Goal: Task Accomplishment & Management: Manage account settings

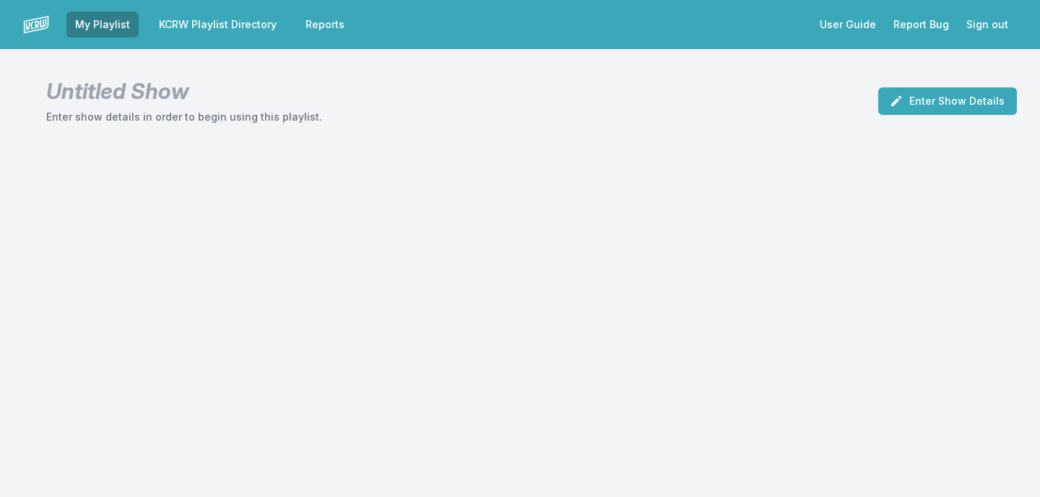
click at [224, 33] on link "KCRW Playlist Directory" at bounding box center [217, 25] width 135 height 26
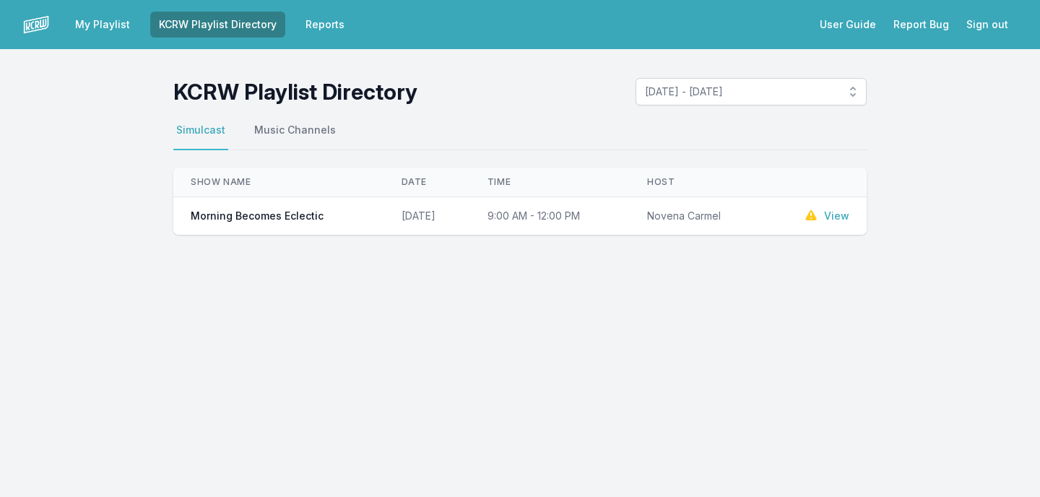
click at [832, 216] on link "View" at bounding box center [836, 216] width 25 height 14
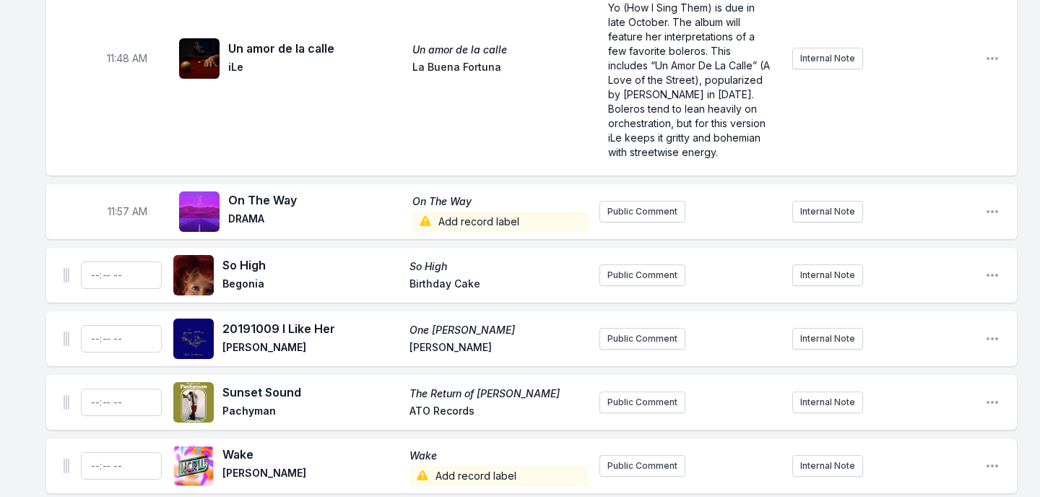
scroll to position [3611, 0]
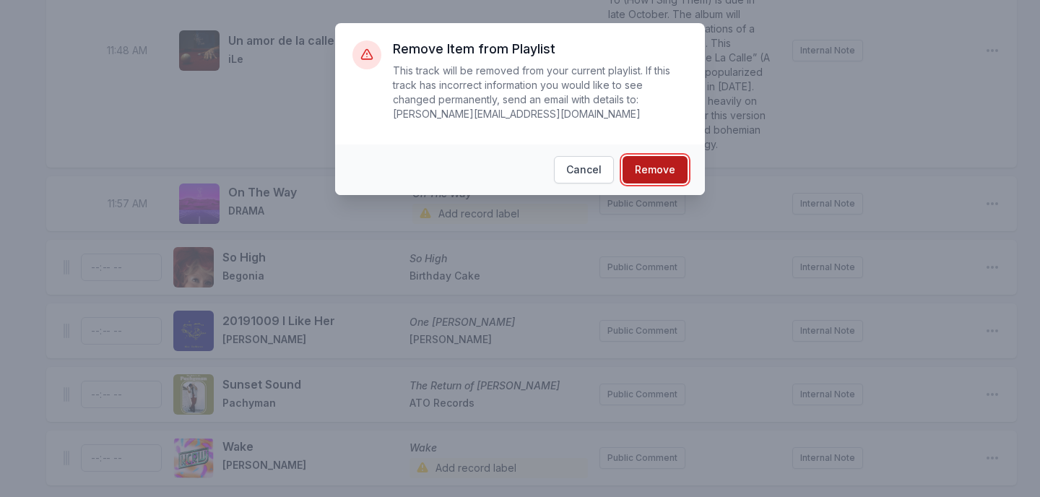
click at [668, 181] on button "Remove" at bounding box center [655, 169] width 65 height 27
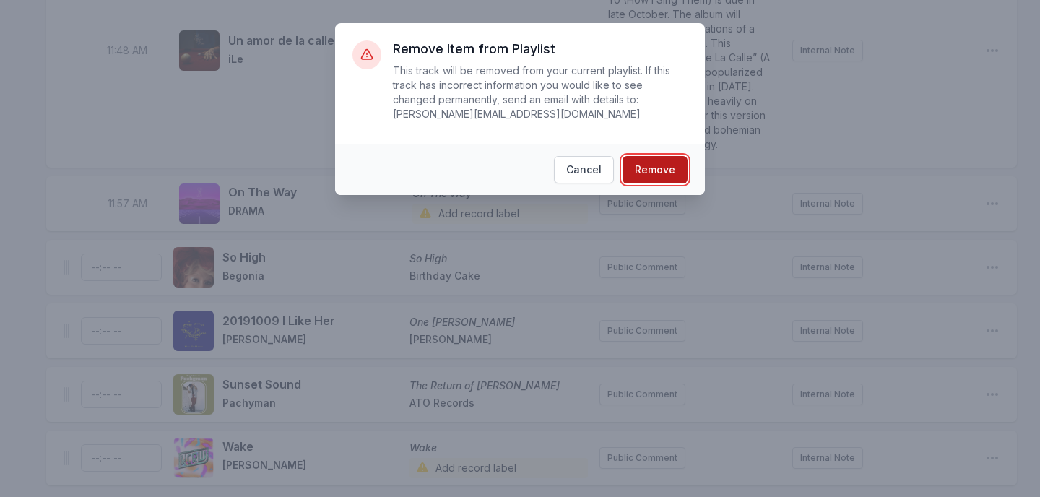
click at [659, 168] on button "Remove" at bounding box center [655, 169] width 65 height 27
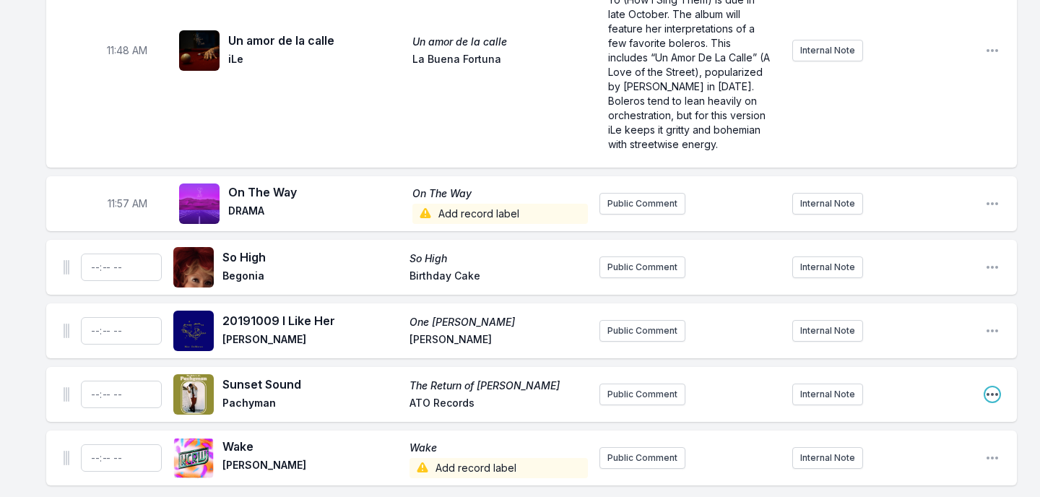
click at [993, 387] on icon "Open playlist item options" at bounding box center [992, 394] width 14 height 14
click at [949, 462] on button "Delete Entry" at bounding box center [919, 475] width 162 height 26
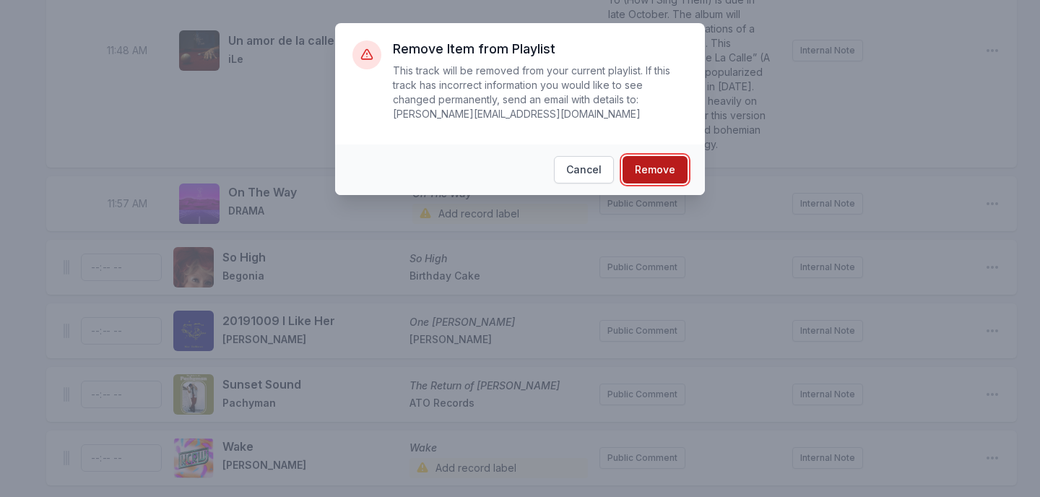
click at [662, 167] on button "Remove" at bounding box center [655, 169] width 65 height 27
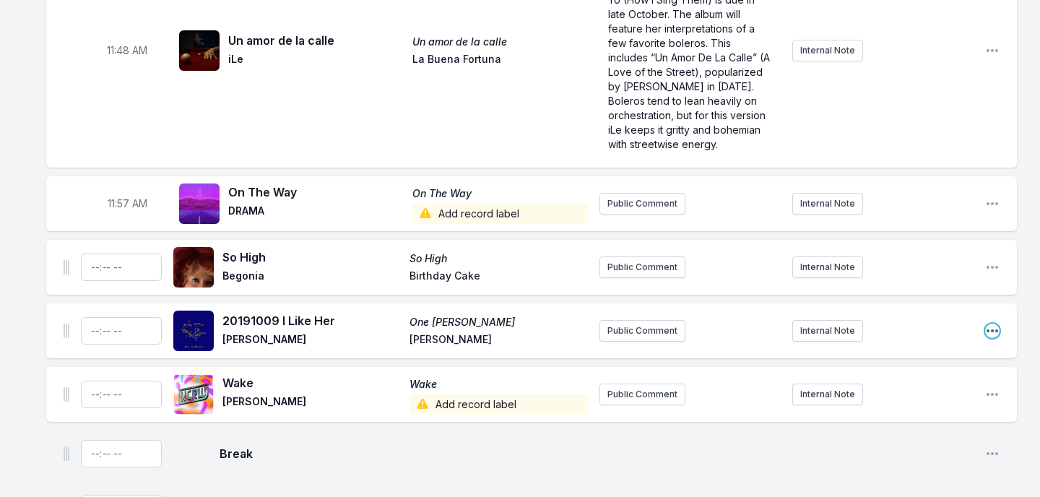
click at [997, 324] on icon "Open playlist item options" at bounding box center [992, 331] width 14 height 14
click at [931, 399] on button "Delete Entry" at bounding box center [919, 412] width 162 height 26
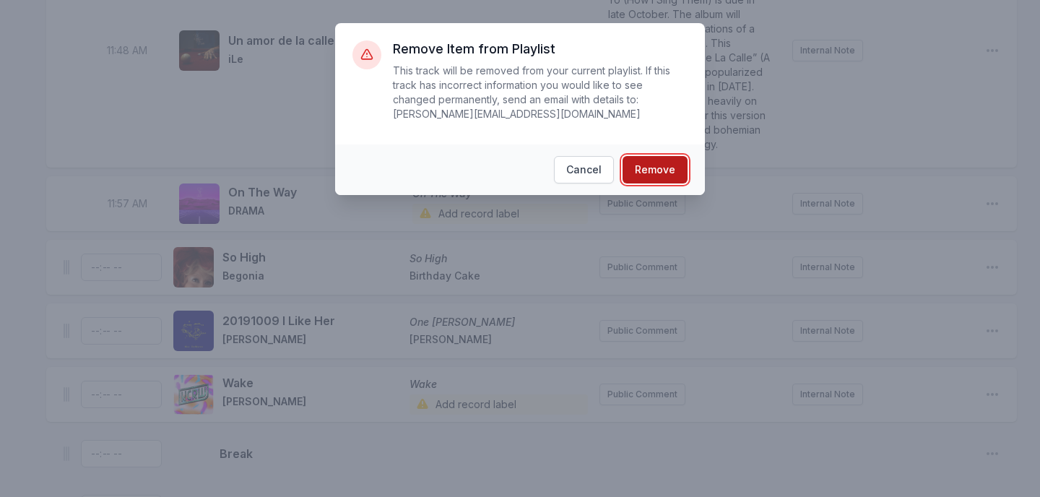
click at [656, 163] on button "Remove" at bounding box center [655, 169] width 65 height 27
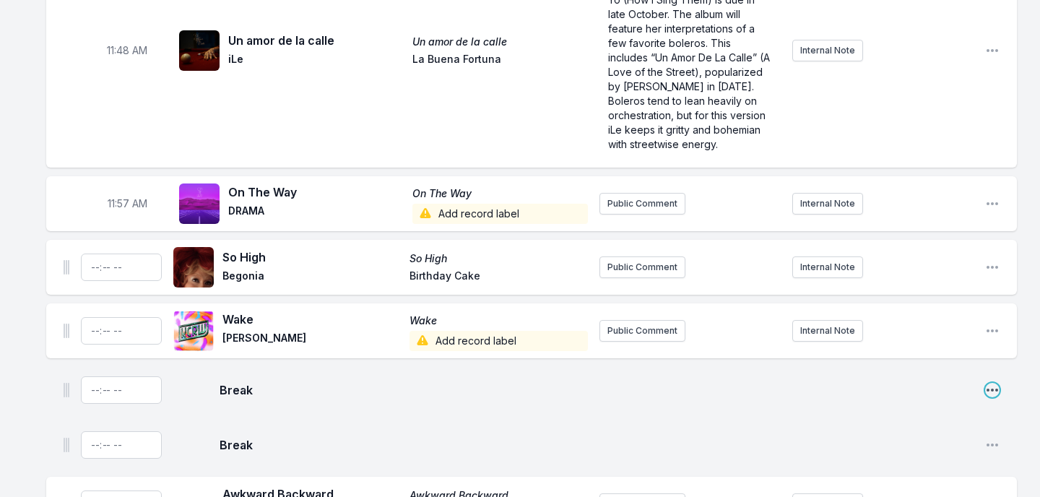
click at [990, 383] on icon "Open playlist item options" at bounding box center [992, 390] width 14 height 14
click at [913, 432] on button "Delete Entry" at bounding box center [919, 445] width 162 height 26
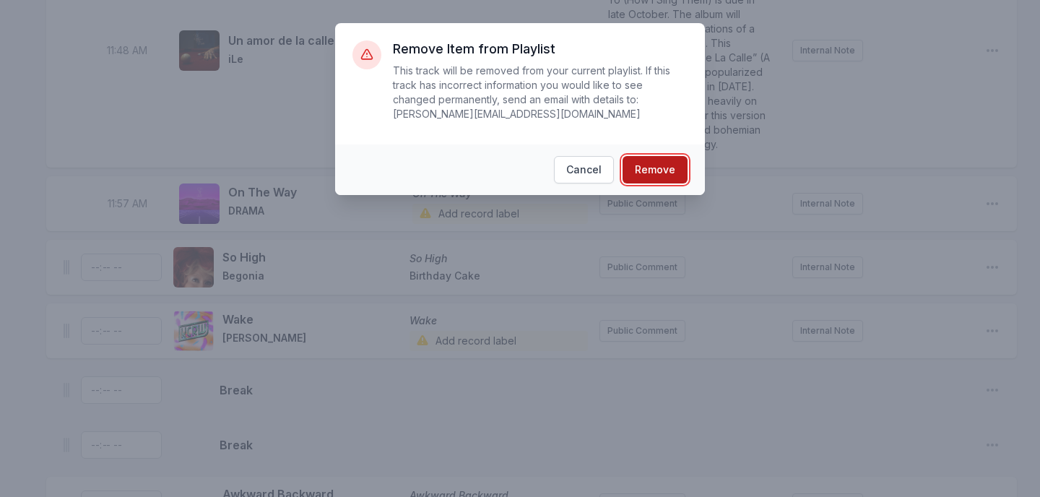
click at [664, 168] on button "Remove" at bounding box center [655, 169] width 65 height 27
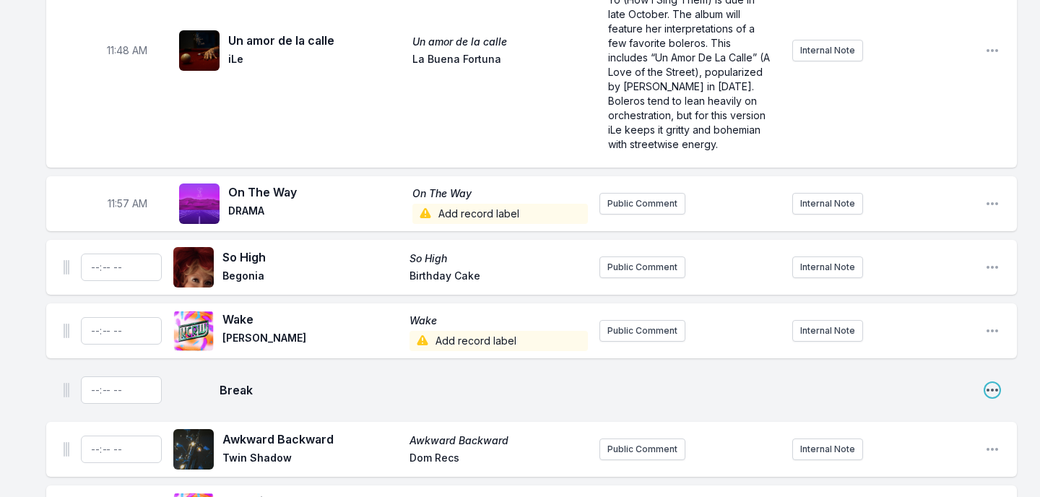
click at [989, 383] on icon "Open playlist item options" at bounding box center [992, 390] width 14 height 14
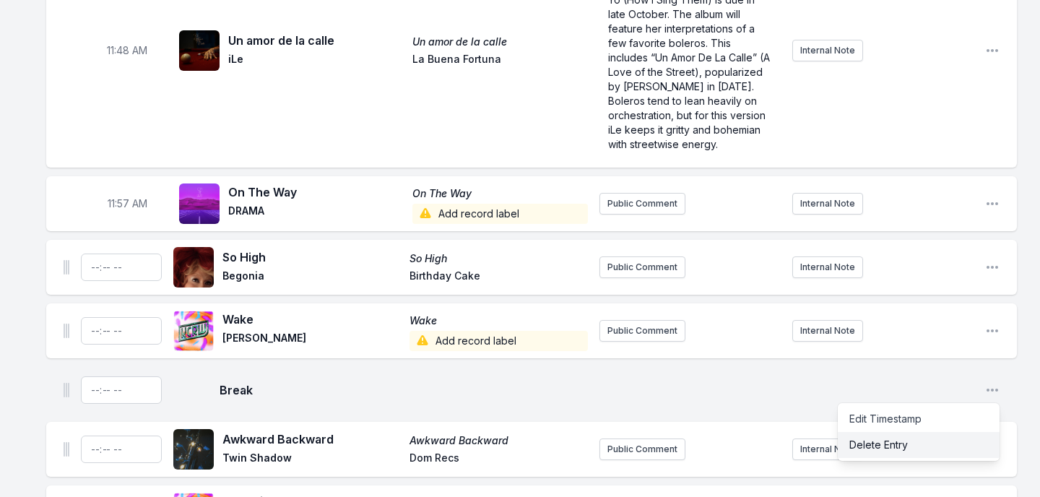
click at [924, 432] on button "Delete Entry" at bounding box center [919, 445] width 162 height 26
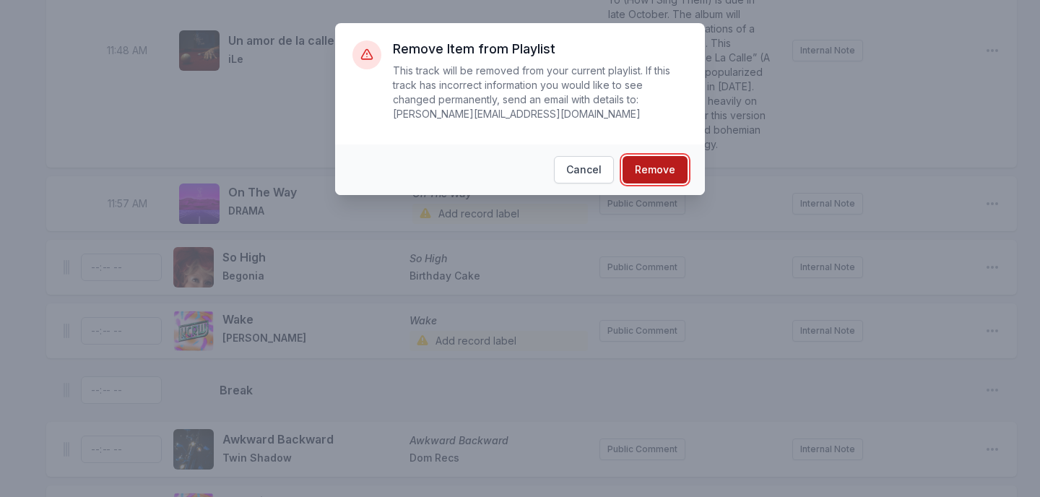
click at [667, 165] on button "Remove" at bounding box center [655, 169] width 65 height 27
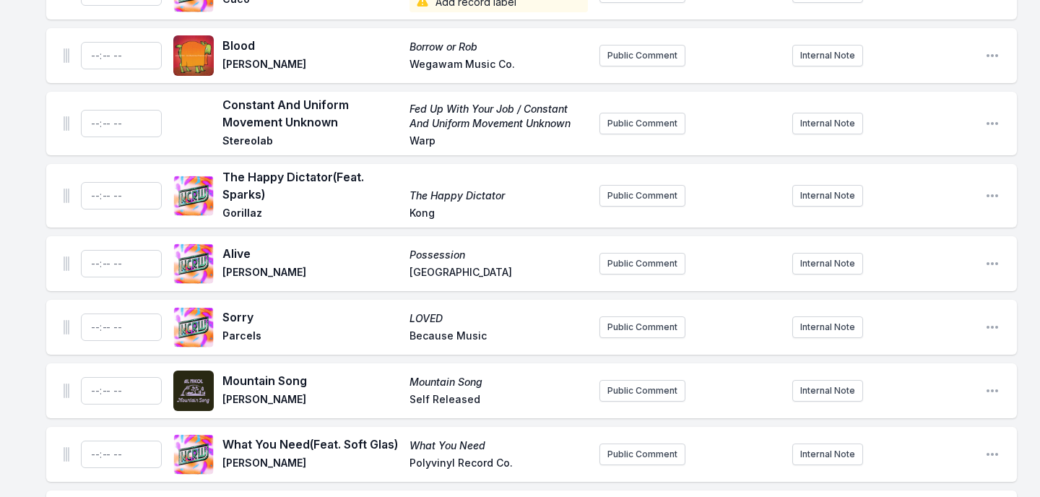
scroll to position [4142, 0]
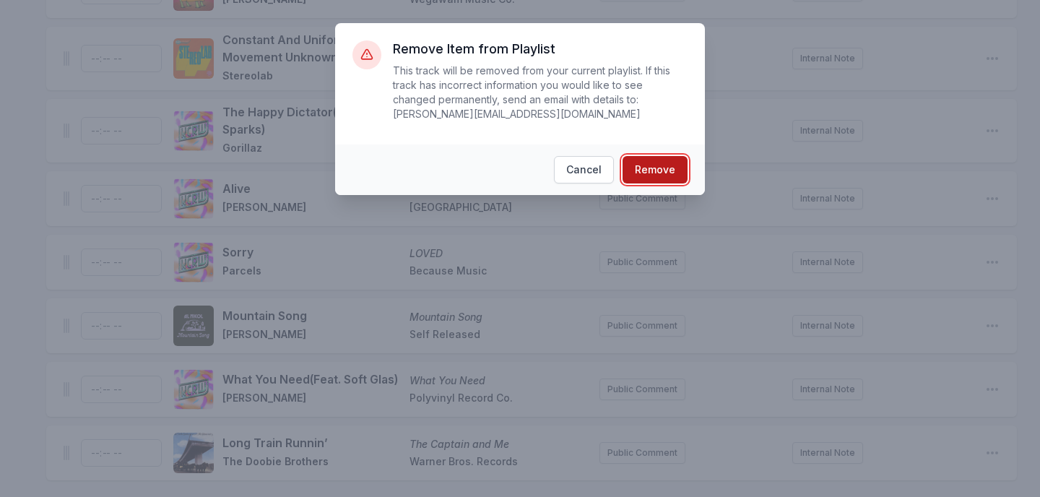
click at [646, 164] on button "Remove" at bounding box center [655, 169] width 65 height 27
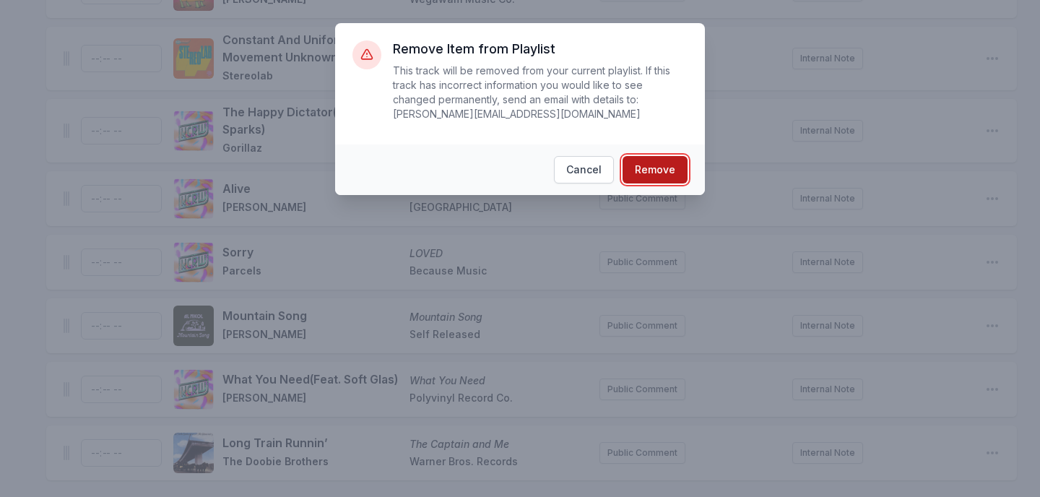
click at [656, 182] on button "Remove" at bounding box center [655, 169] width 65 height 27
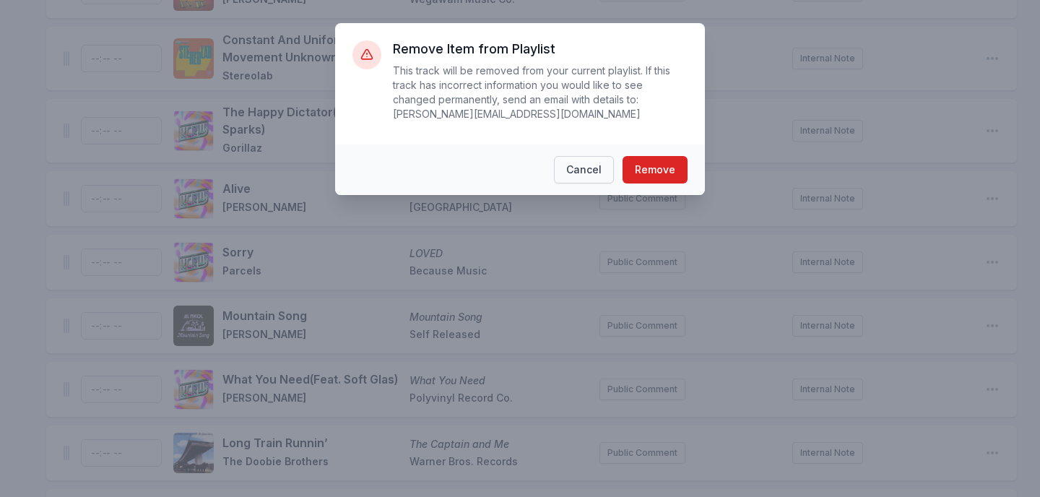
click at [599, 174] on button "Cancel" at bounding box center [584, 169] width 60 height 27
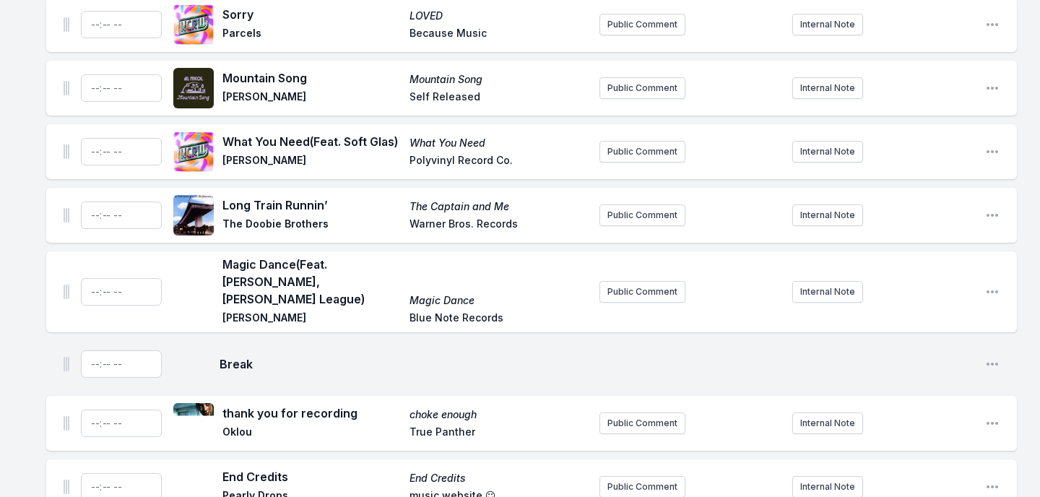
scroll to position [4390, 0]
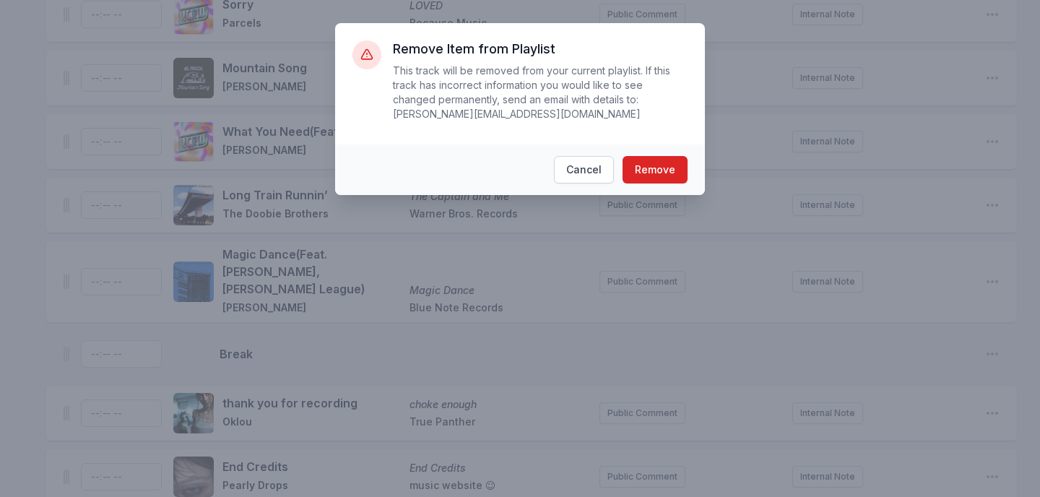
click at [554, 156] on button "Cancel" at bounding box center [584, 169] width 60 height 27
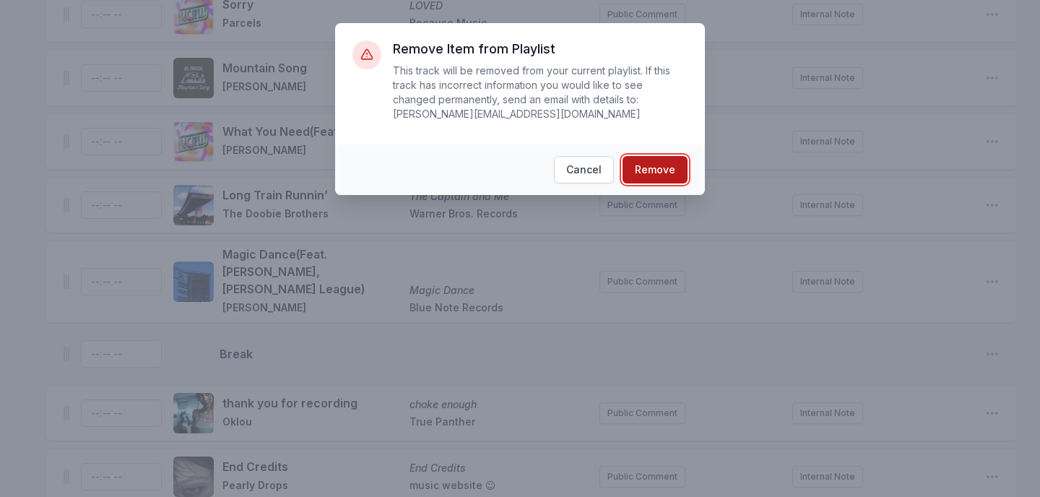
click at [657, 169] on button "Remove" at bounding box center [655, 169] width 65 height 27
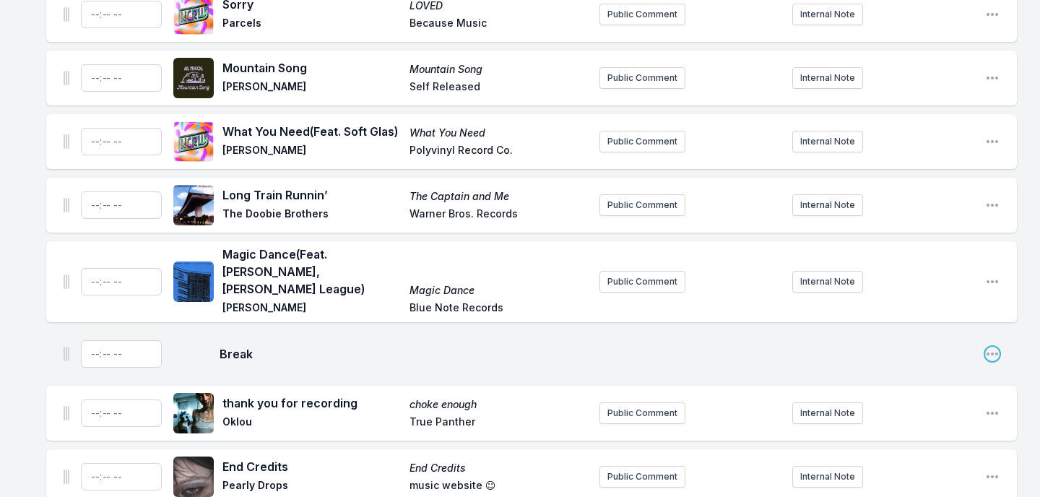
scroll to position [4326, 0]
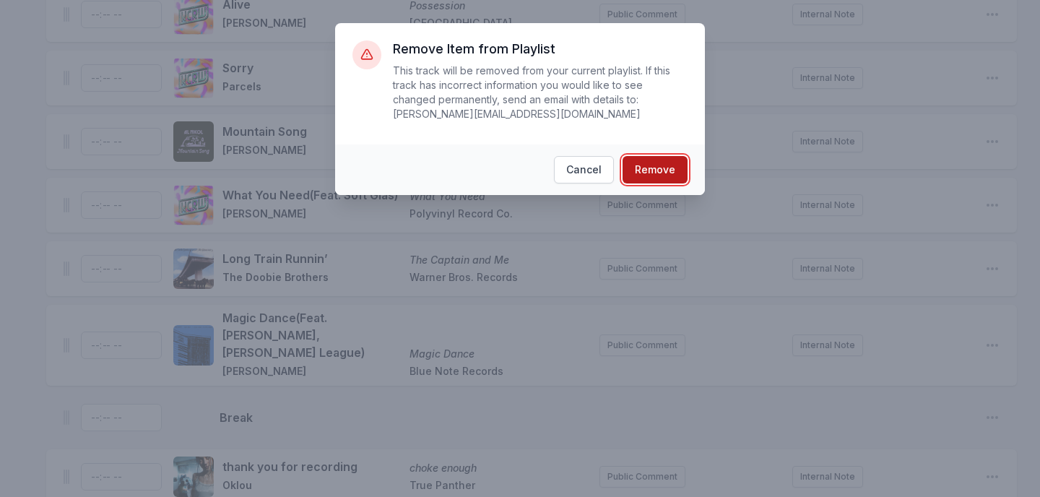
click at [649, 168] on button "Remove" at bounding box center [655, 169] width 65 height 27
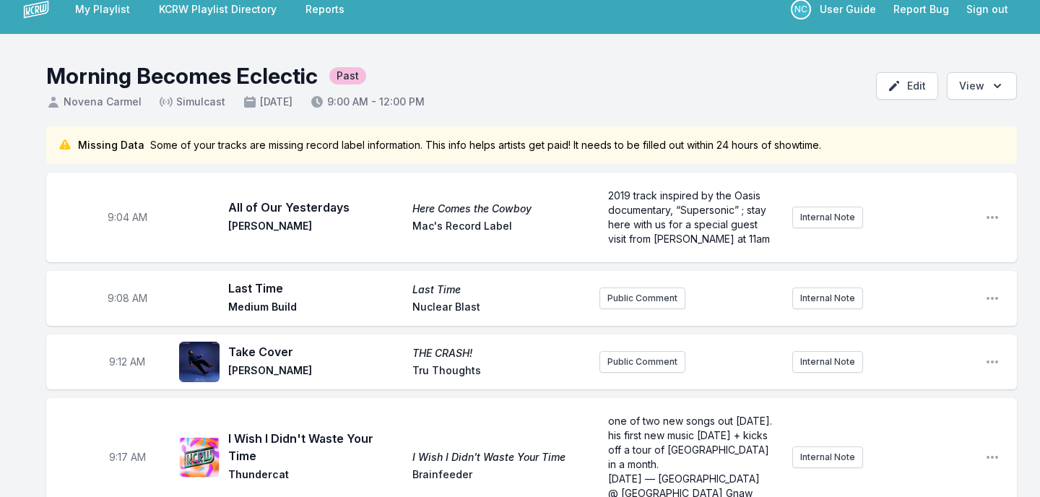
scroll to position [0, 0]
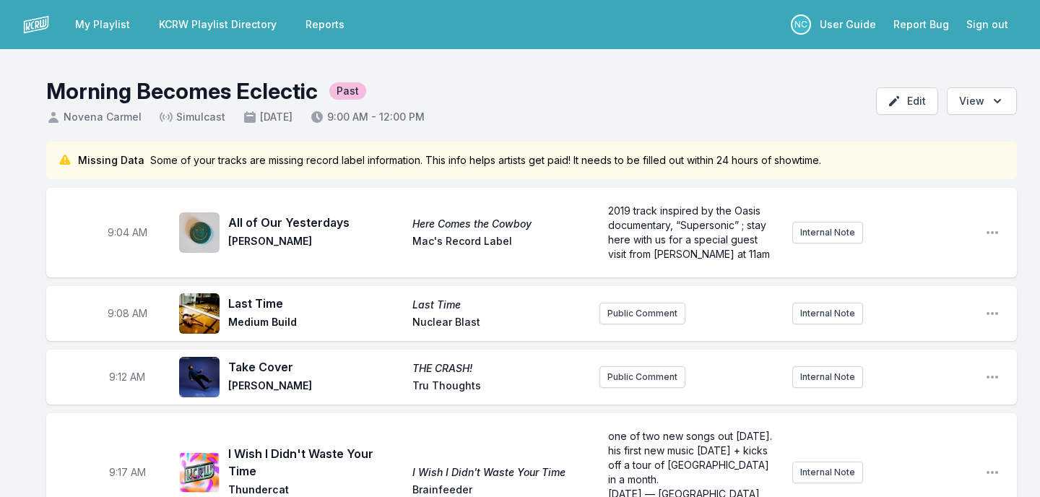
click at [88, 33] on link "My Playlist" at bounding box center [102, 25] width 72 height 26
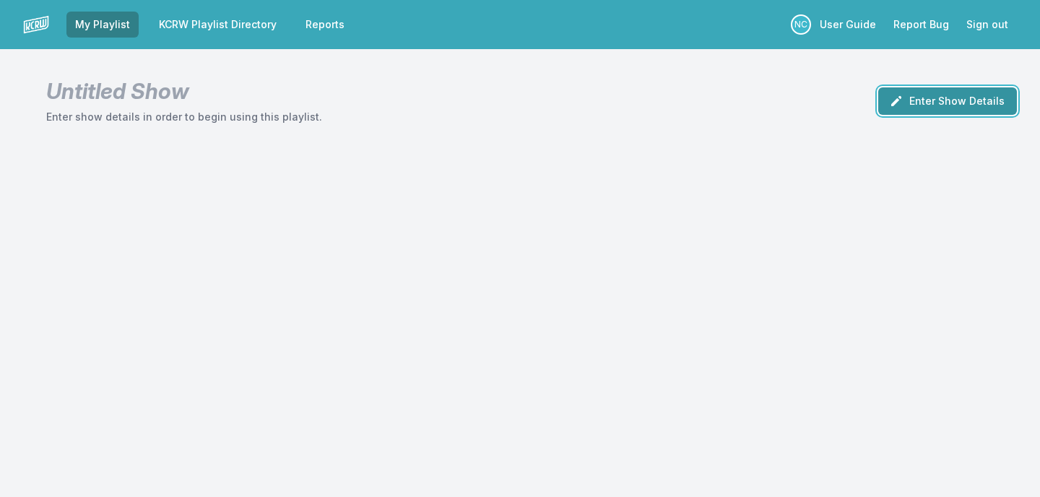
click at [957, 103] on button "Enter Show Details" at bounding box center [947, 100] width 139 height 27
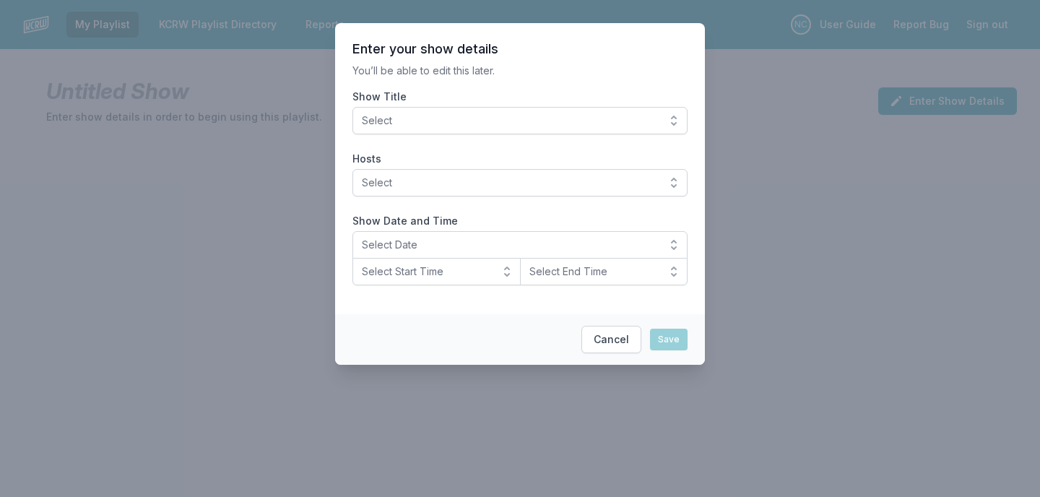
click at [619, 116] on span "Select" at bounding box center [510, 120] width 296 height 14
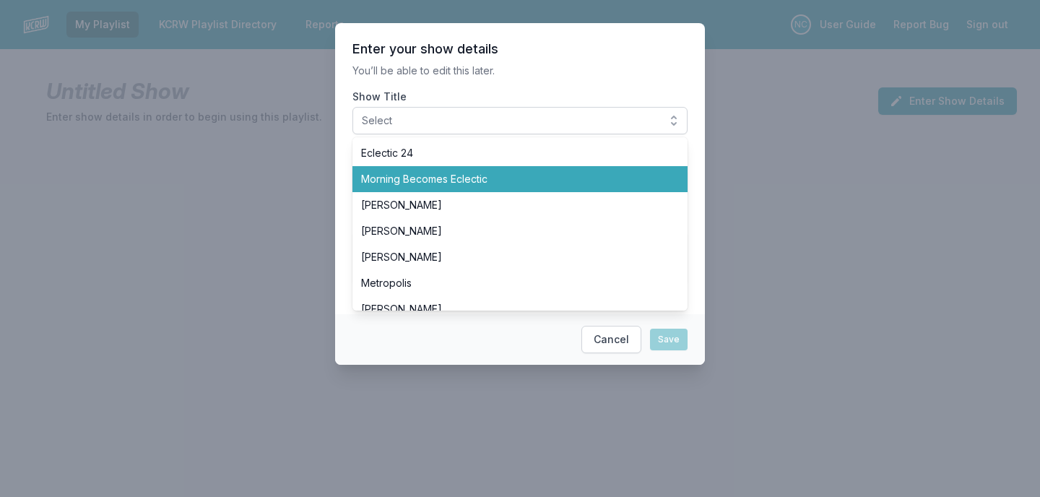
click at [595, 183] on span "Morning Becomes Eclectic" at bounding box center [511, 179] width 300 height 14
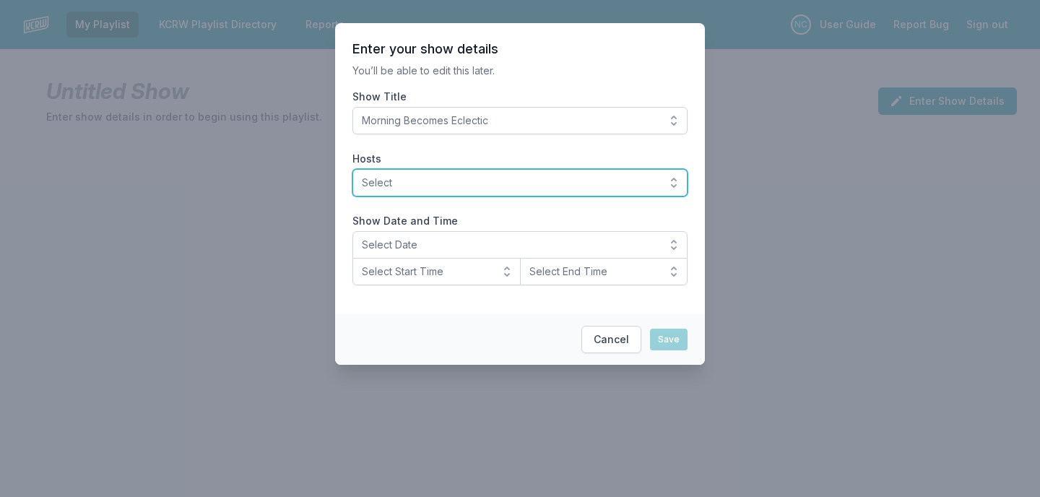
click at [572, 182] on span "Select" at bounding box center [510, 182] width 296 height 14
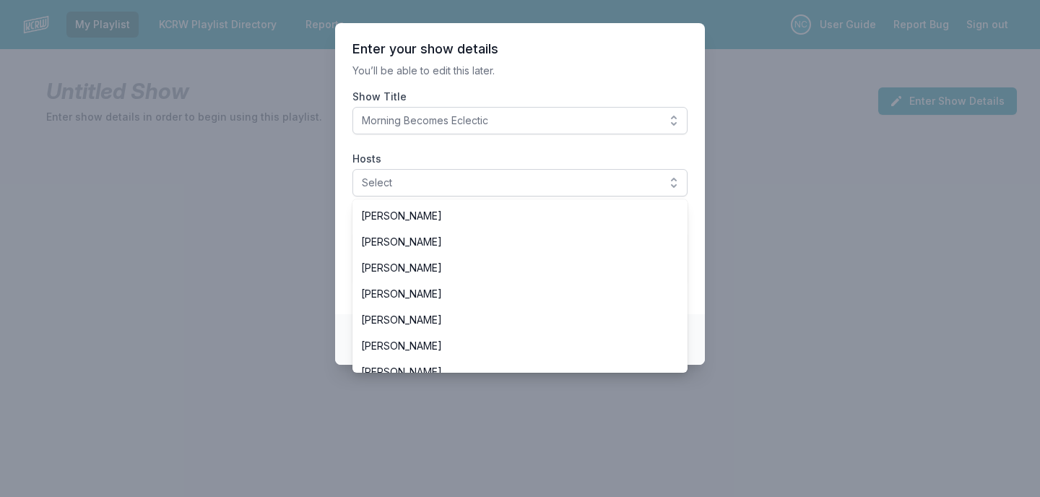
scroll to position [274, 0]
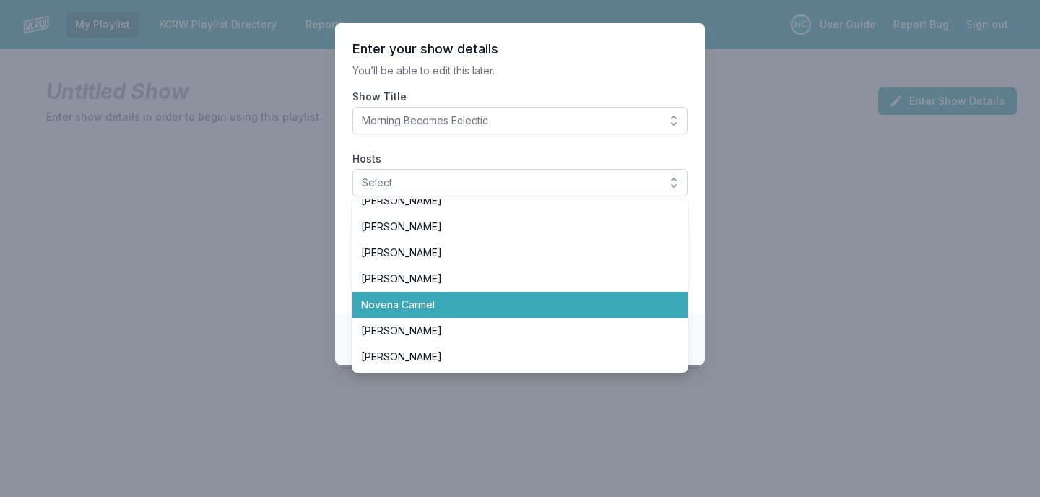
click at [533, 307] on span "Novena Carmel" at bounding box center [511, 305] width 300 height 14
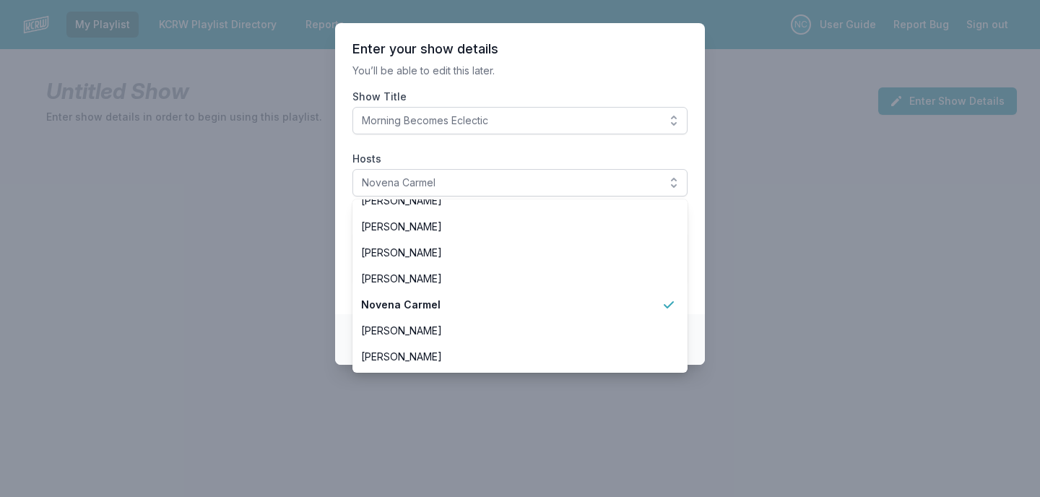
click at [579, 145] on section "Enter your show details You’ll be able to edit this later. Show Title Morning B…" at bounding box center [520, 168] width 370 height 291
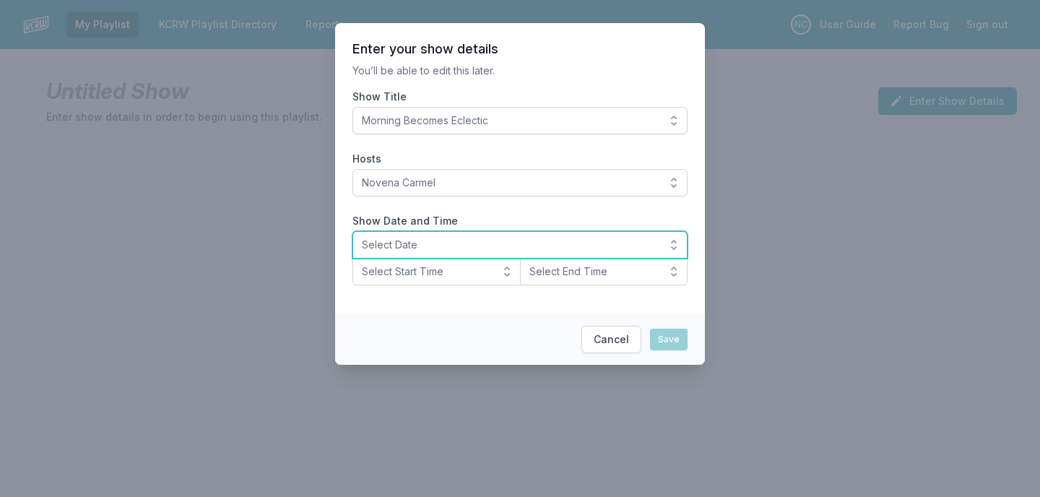
click at [507, 240] on span "Select Date" at bounding box center [510, 245] width 296 height 14
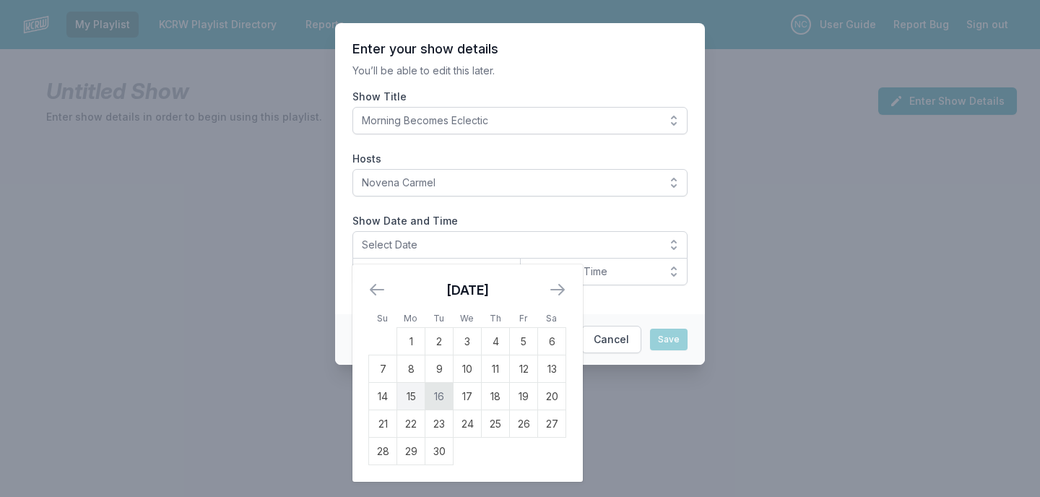
click at [439, 386] on td "16" at bounding box center [439, 396] width 28 height 27
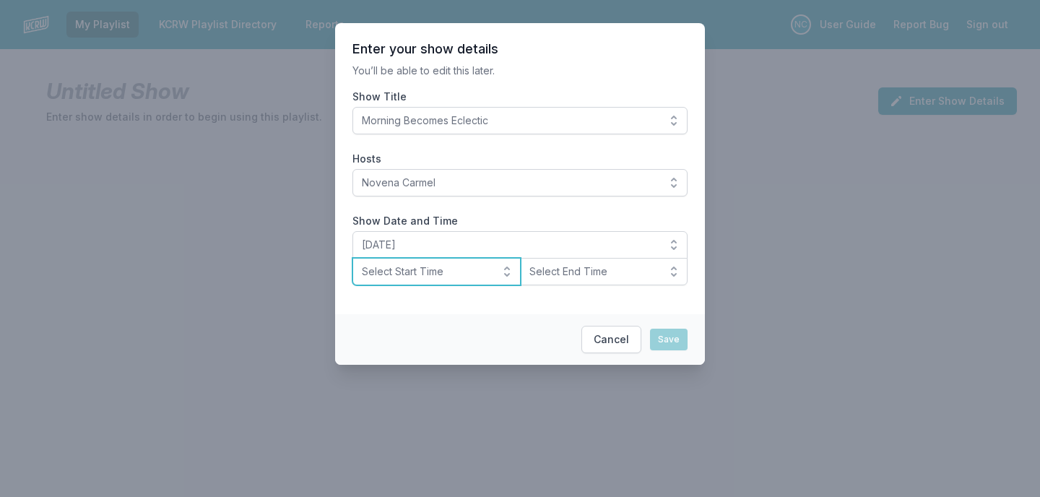
click at [465, 273] on span "Select Start Time" at bounding box center [426, 271] width 129 height 14
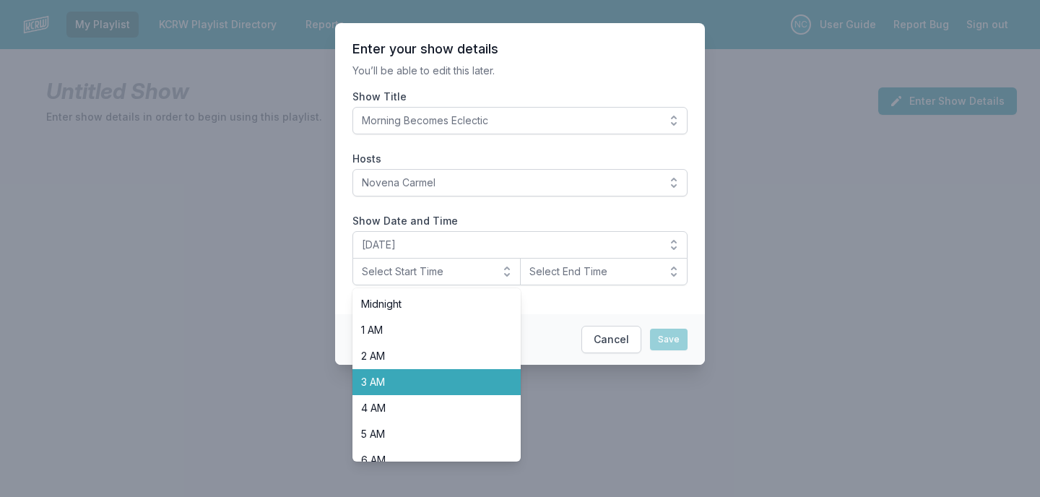
scroll to position [110, 0]
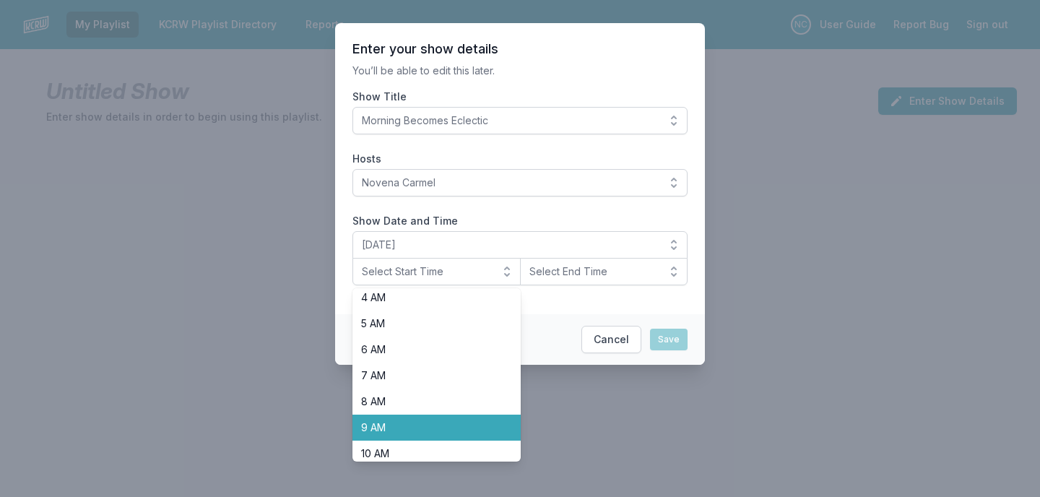
click at [440, 420] on span "9 AM" at bounding box center [428, 427] width 134 height 14
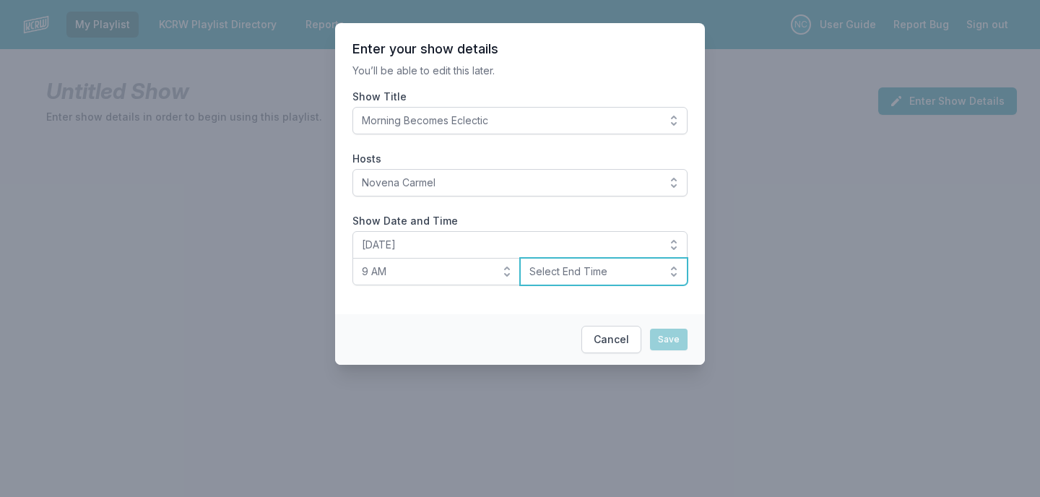
click at [560, 276] on span "Select End Time" at bounding box center [593, 271] width 129 height 14
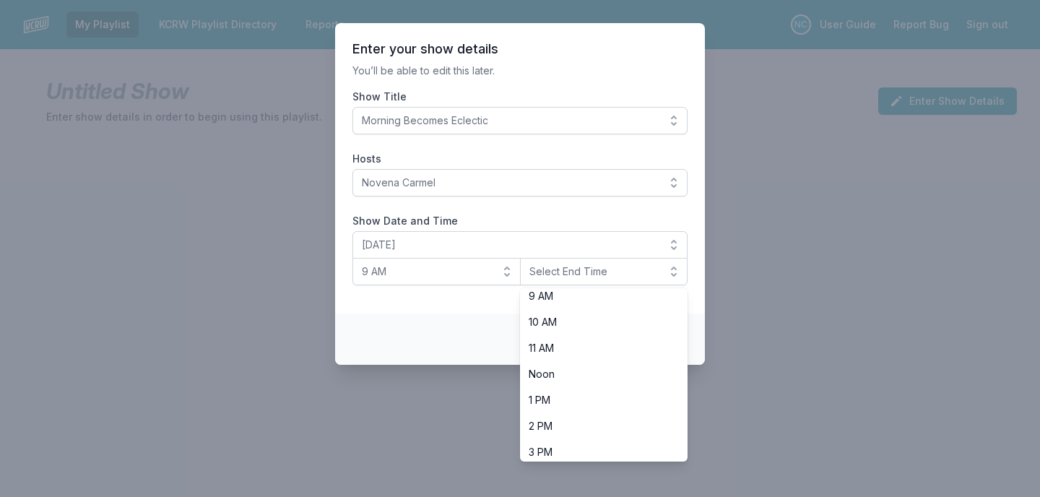
scroll to position [276, 0]
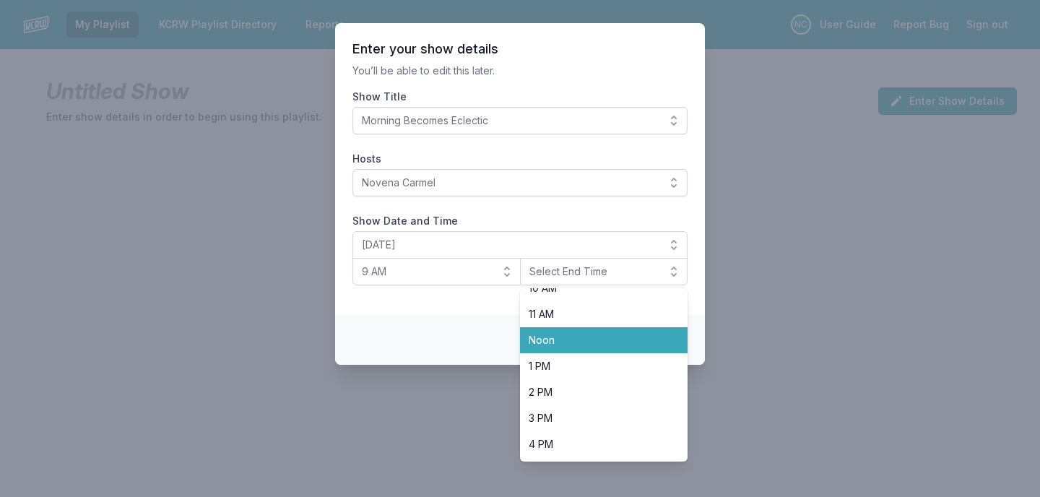
click at [549, 346] on span "Noon" at bounding box center [596, 340] width 134 height 14
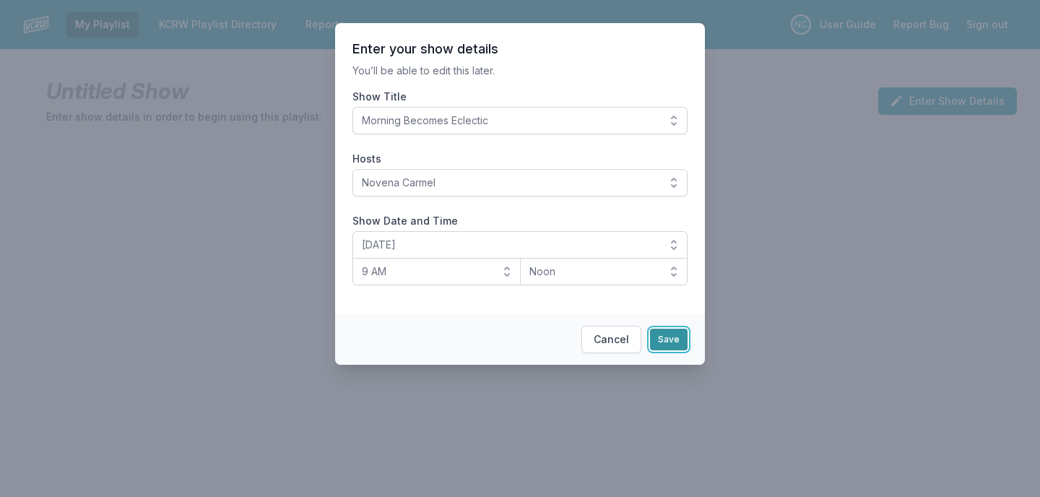
click at [687, 344] on button "Save" at bounding box center [669, 340] width 38 height 22
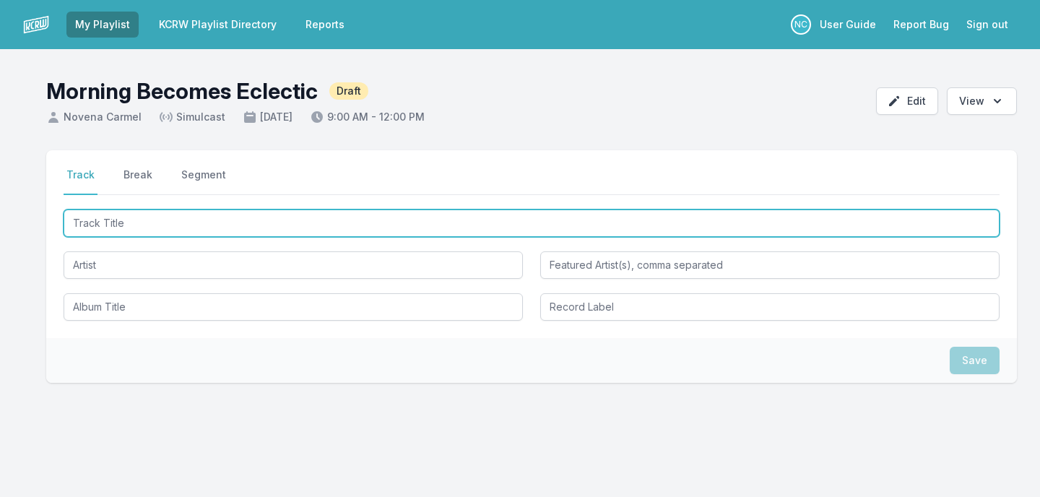
click at [415, 225] on input "Track Title" at bounding box center [532, 222] width 936 height 27
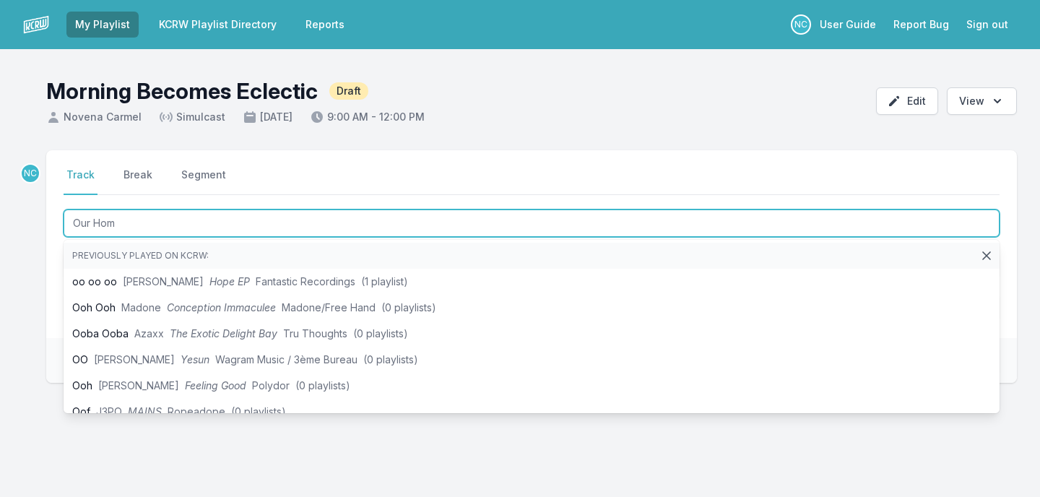
type input "Our Home"
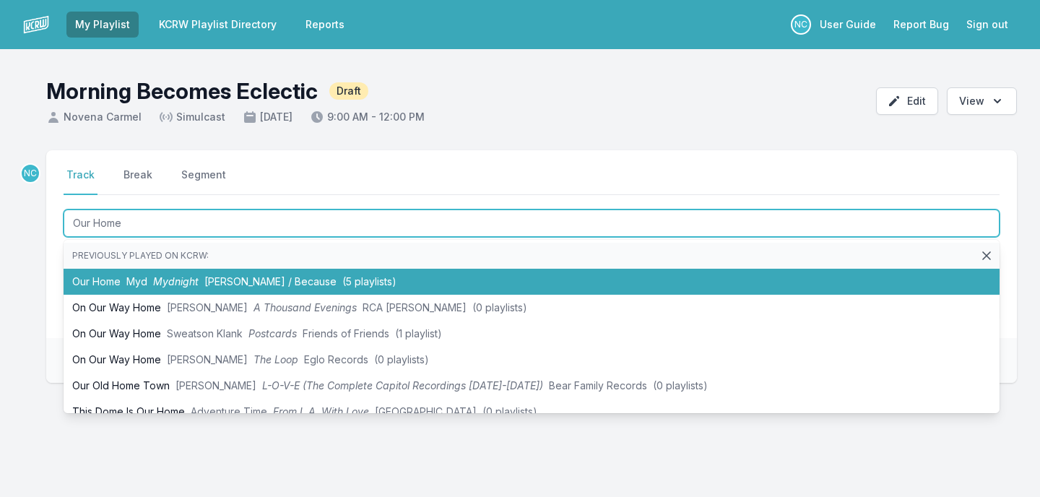
click at [284, 286] on span "[PERSON_NAME] / Because" at bounding box center [270, 281] width 132 height 12
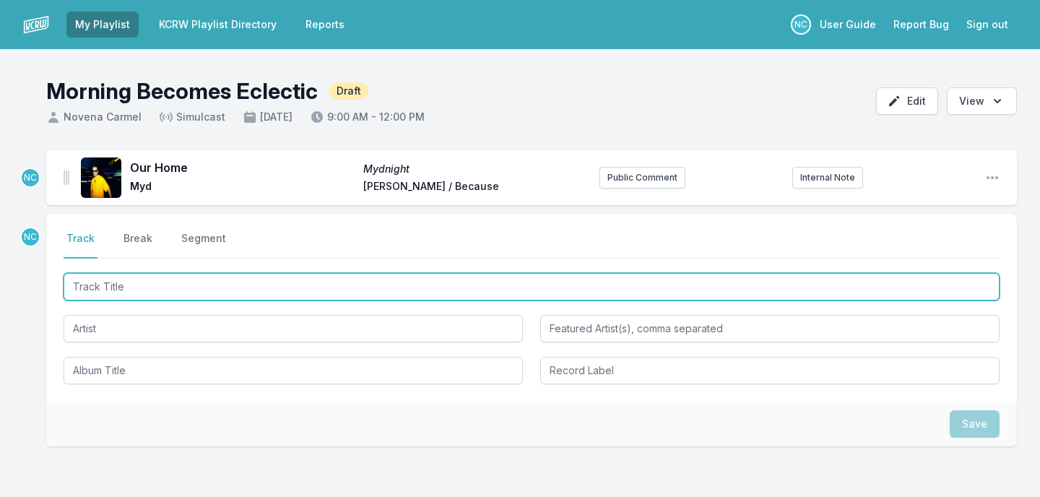
click at [248, 284] on input "Track Title" at bounding box center [532, 286] width 936 height 27
type input "Glow"
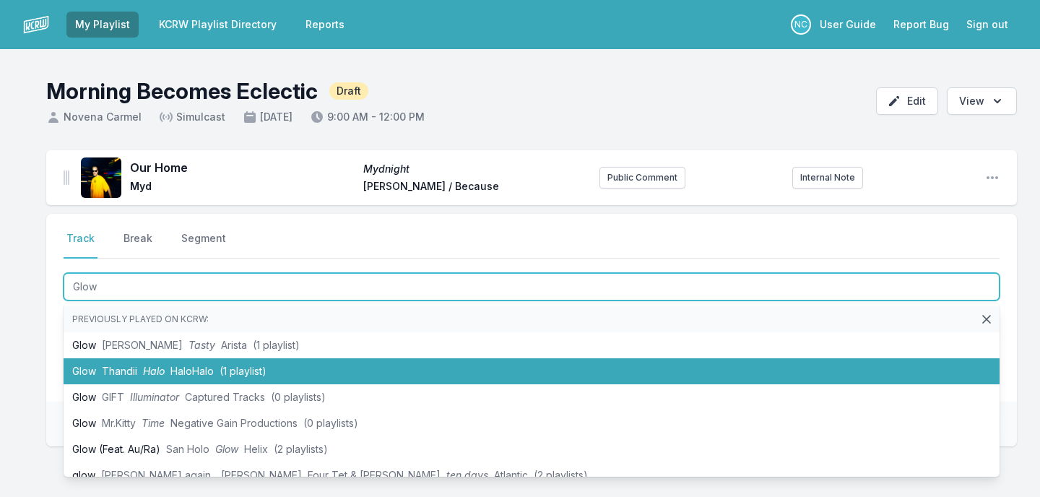
click at [214, 366] on li "Glow Thandii Halo HaloHalo (1 playlist)" at bounding box center [532, 371] width 936 height 26
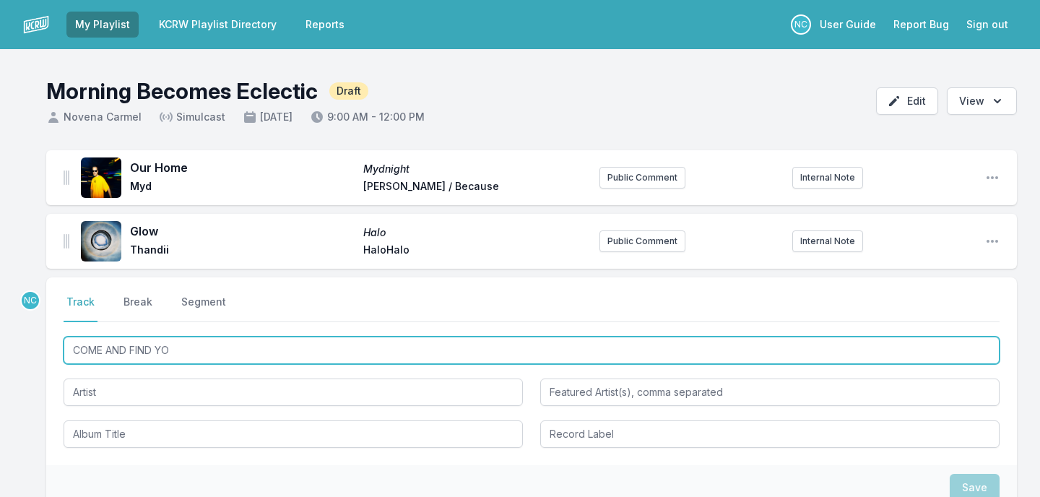
type input "COME AND FIND YOU"
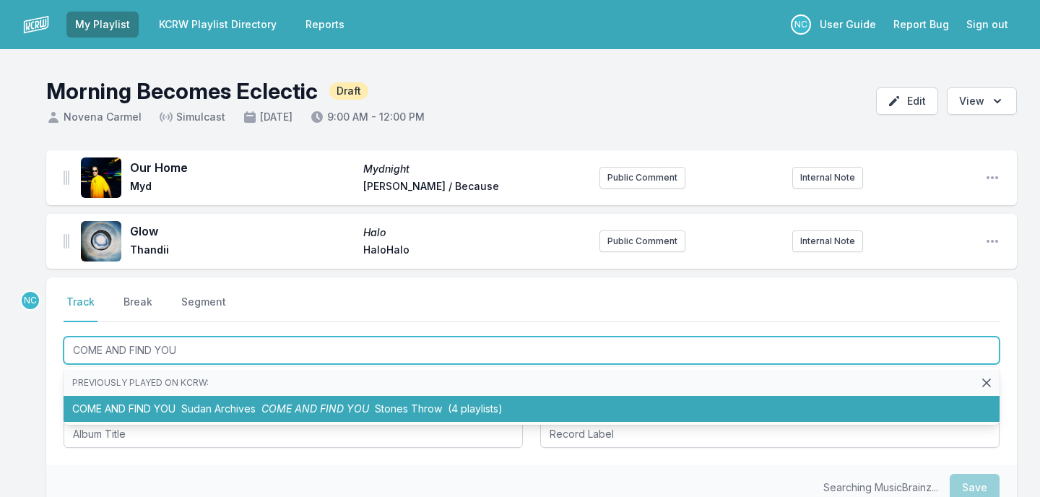
click at [82, 416] on li "COME AND FIND YOU Sudan Archives COME AND FIND YOU Stones Throw (4 playlists)" at bounding box center [532, 409] width 936 height 26
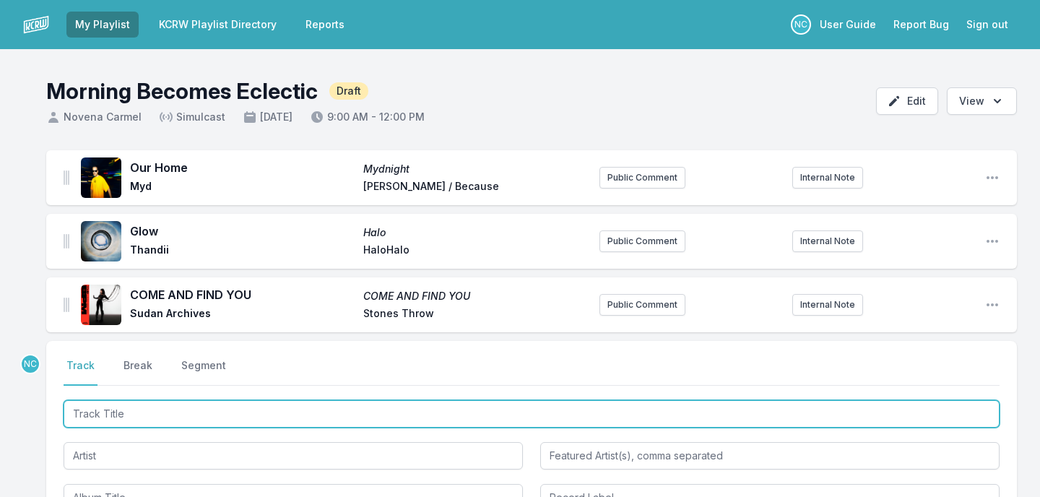
click at [121, 409] on input "Track Title" at bounding box center [532, 413] width 936 height 27
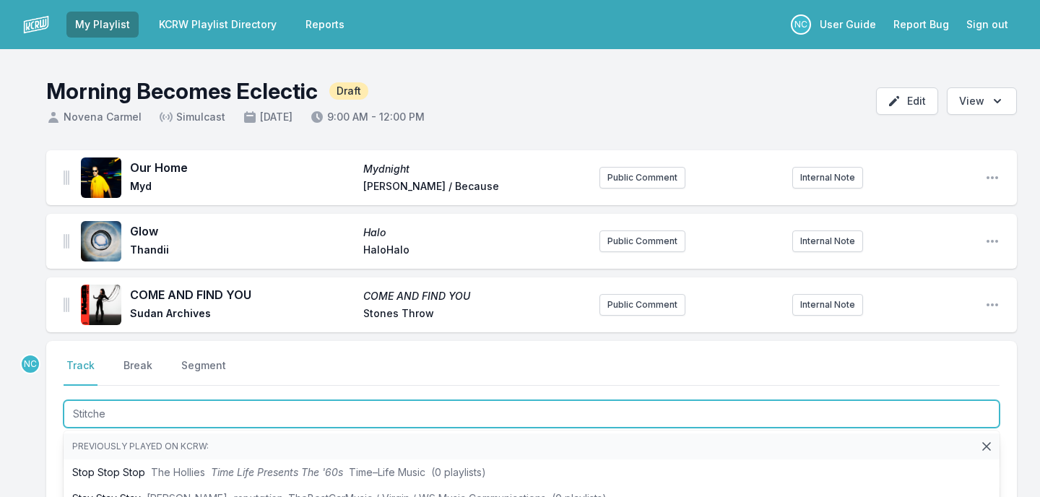
type input "Stitches"
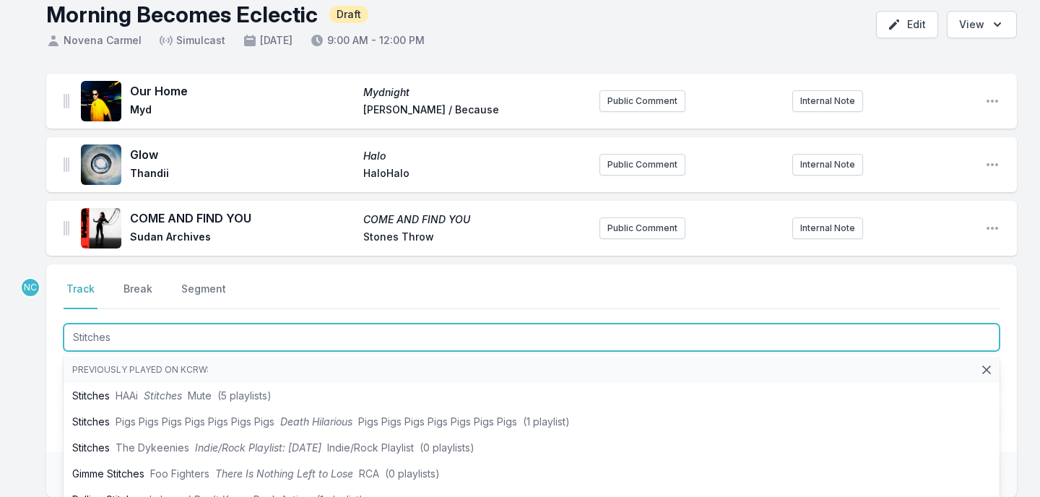
scroll to position [86, 0]
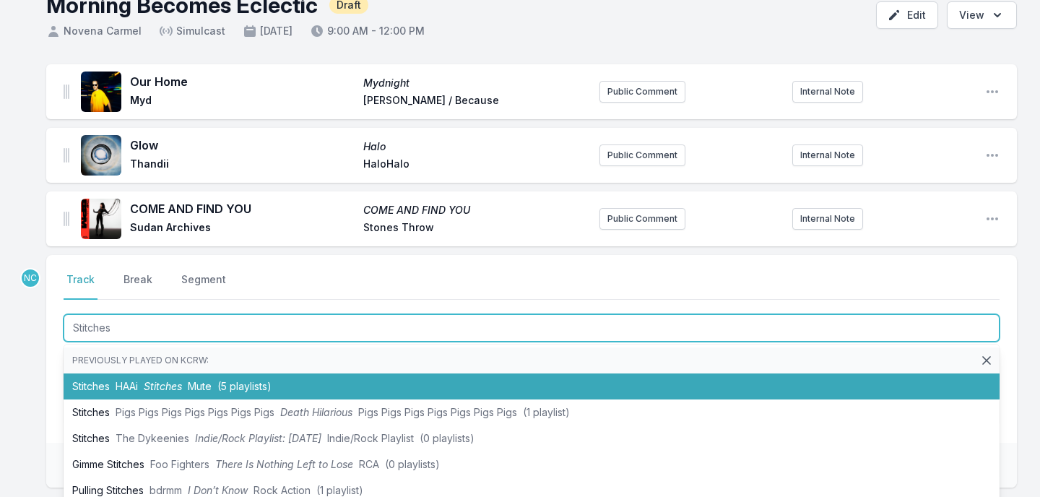
click at [136, 396] on li "Stitches HAAi Stitches Mute (5 playlists)" at bounding box center [532, 386] width 936 height 26
